Goal: Task Accomplishment & Management: Manage account settings

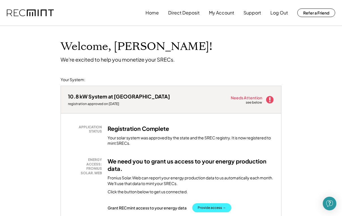
click at [207, 205] on button "Provide access →" at bounding box center [211, 207] width 39 height 9
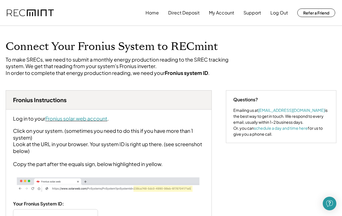
click at [88, 122] on font "Fronius solar.web account" at bounding box center [76, 118] width 62 height 7
click at [109, 146] on div "Click on your system. (sometimes you need to do this if you have more than 1 sy…" at bounding box center [109, 147] width 192 height 40
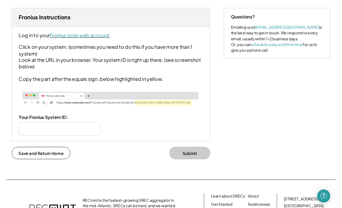
scroll to position [82, 0]
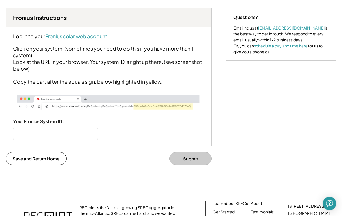
click at [102, 39] on font "Fronius solar.web account" at bounding box center [76, 36] width 62 height 7
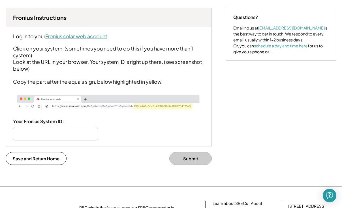
click at [82, 113] on img at bounding box center [109, 102] width 192 height 22
click at [102, 39] on font "Fronius solar.web account" at bounding box center [76, 36] width 62 height 7
click at [142, 135] on div "Your Fronius System ID:" at bounding box center [109, 129] width 192 height 22
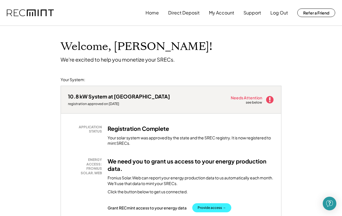
click at [206, 205] on button "Provide access →" at bounding box center [211, 207] width 39 height 9
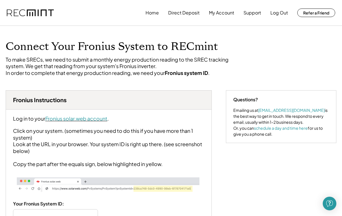
click at [77, 122] on font "Fronius solar.web account" at bounding box center [76, 118] width 62 height 7
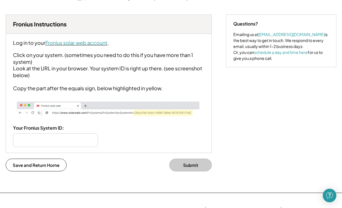
scroll to position [76, 0]
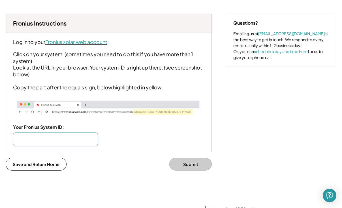
paste input "**********"
type input "**********"
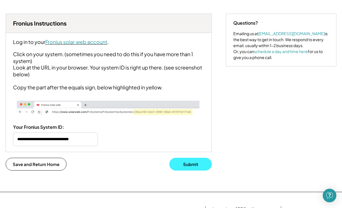
click at [190, 170] on button "Submit" at bounding box center [190, 164] width 42 height 13
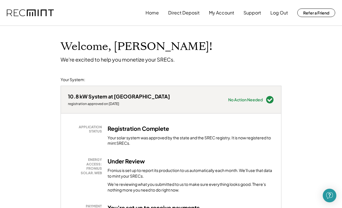
click at [192, 139] on div "Your solar system was approved by the state and the SREC registry. It is now re…" at bounding box center [191, 140] width 167 height 11
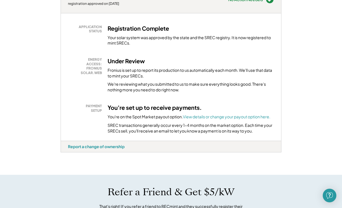
scroll to position [102, 0]
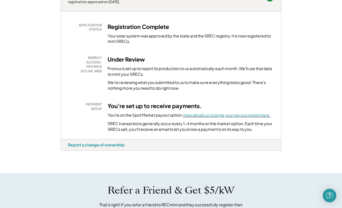
click at [202, 114] on font "View details or change your payout option here." at bounding box center [227, 114] width 88 height 5
click at [123, 19] on div "APPLICATION STATUS Registration Complete Your solar system was approved by the …" at bounding box center [171, 75] width 220 height 127
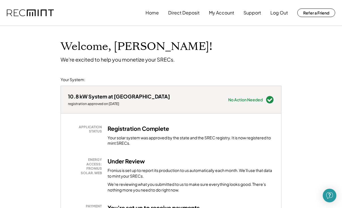
scroll to position [0, 0]
click at [195, 12] on button "Direct Deposit" at bounding box center [183, 12] width 31 height 11
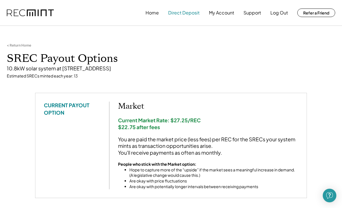
click at [177, 13] on button "Direct Deposit" at bounding box center [183, 12] width 31 height 11
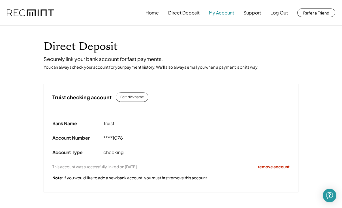
click at [216, 13] on button "My Account" at bounding box center [221, 12] width 25 height 11
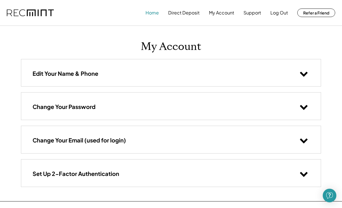
click at [152, 11] on button "Home" at bounding box center [152, 12] width 13 height 11
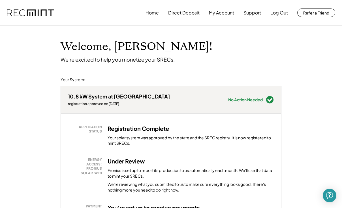
click at [200, 133] on div "Registration Complete Your solar system was approved by the state and the SREC …" at bounding box center [191, 135] width 167 height 21
click at [224, 13] on button "My Account" at bounding box center [221, 12] width 25 height 11
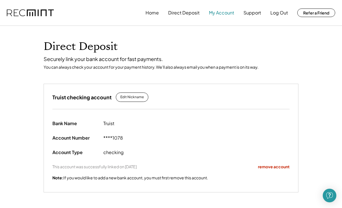
click at [217, 13] on button "My Account" at bounding box center [221, 12] width 25 height 11
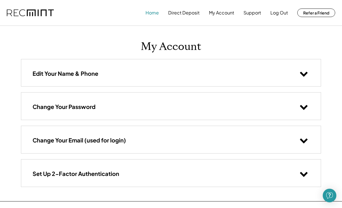
click at [154, 14] on button "Home" at bounding box center [152, 12] width 13 height 11
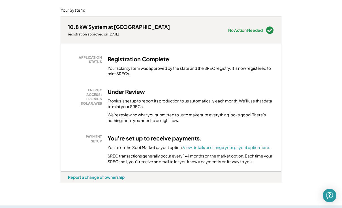
scroll to position [65, 0]
